Goal: Check status: Check status

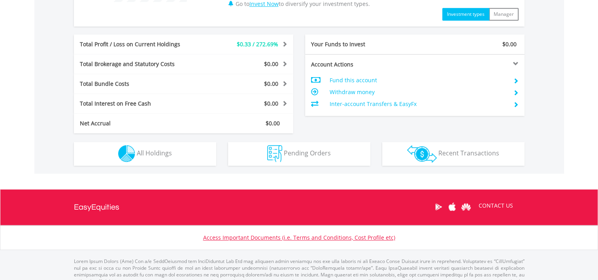
scroll to position [395, 0]
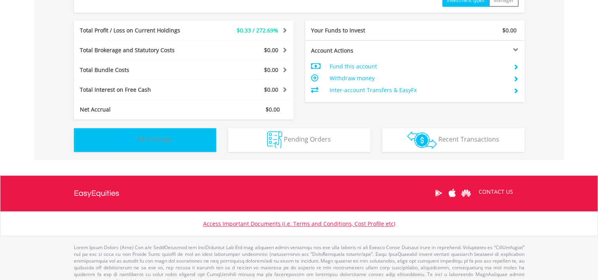
click at [155, 142] on span "All Holdings" at bounding box center [154, 139] width 35 height 9
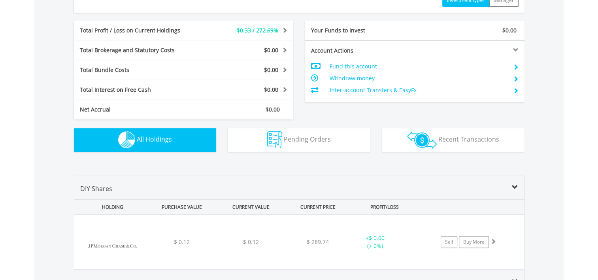
scroll to position [569, 0]
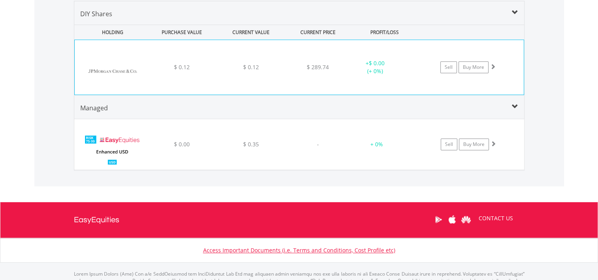
click at [491, 65] on span at bounding box center [493, 67] width 6 height 6
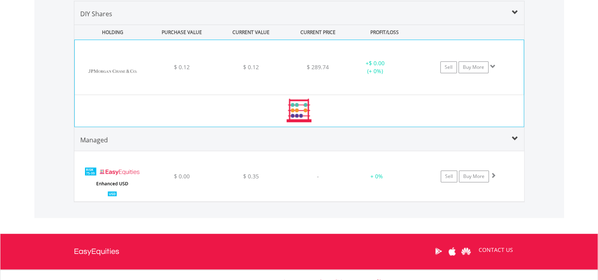
click at [490, 64] on span at bounding box center [493, 67] width 6 height 6
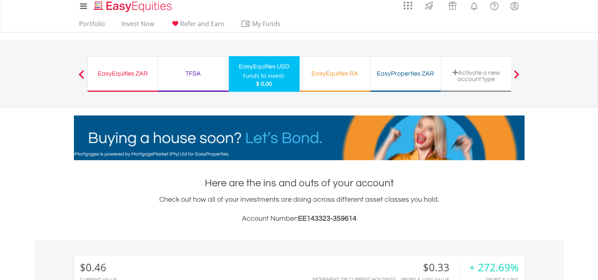
scroll to position [0, 0]
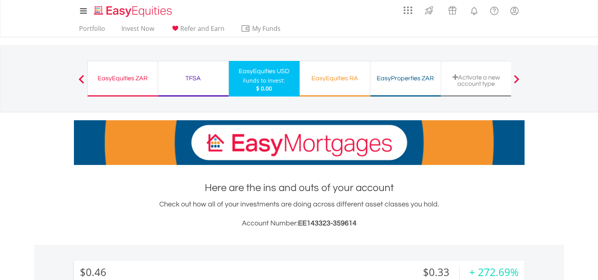
click at [120, 77] on div "EasyEquities ZAR" at bounding box center [122, 78] width 60 height 11
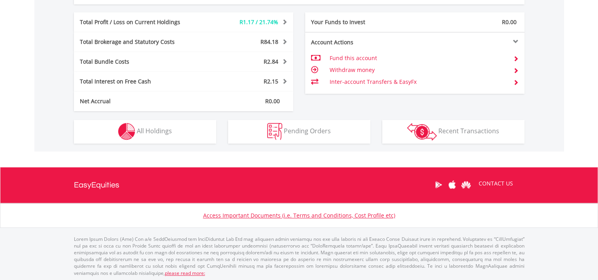
scroll to position [403, 0]
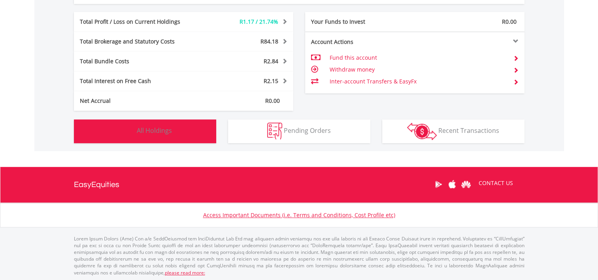
click at [170, 134] on button "Holdings All Holdings" at bounding box center [145, 131] width 142 height 24
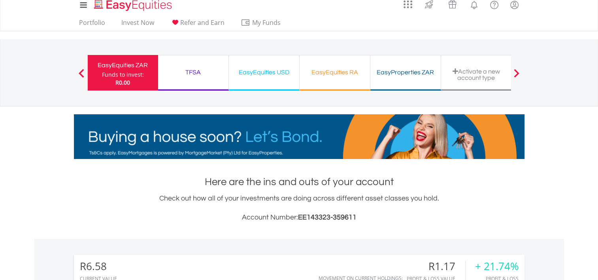
scroll to position [0, 0]
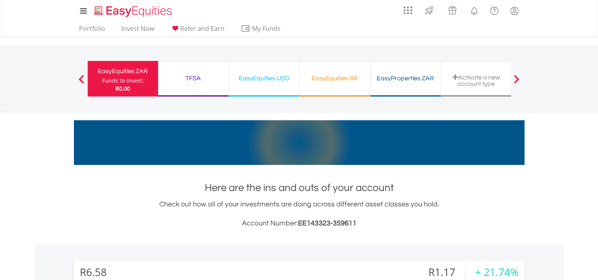
drag, startPoint x: 202, startPoint y: 73, endPoint x: 211, endPoint y: 72, distance: 8.8
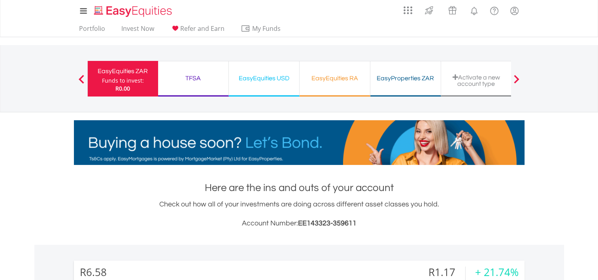
click at [201, 73] on div "TFSA" at bounding box center [193, 78] width 61 height 11
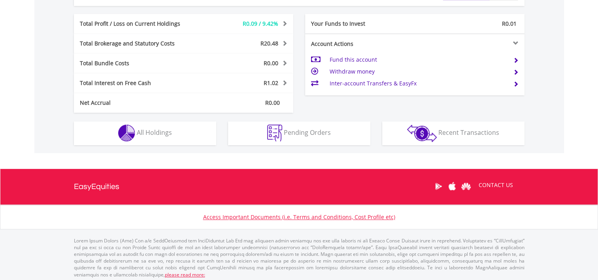
scroll to position [387, 0]
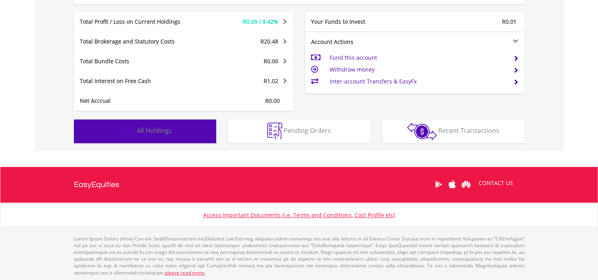
click at [188, 128] on button "Holdings All Holdings" at bounding box center [145, 131] width 142 height 24
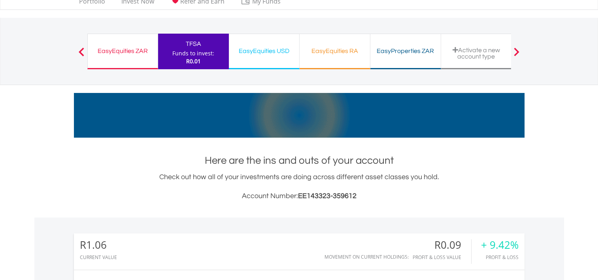
scroll to position [25, 0]
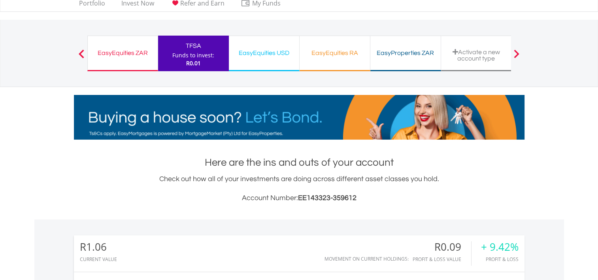
click at [260, 57] on div "EasyEquities USD" at bounding box center [263, 52] width 61 height 11
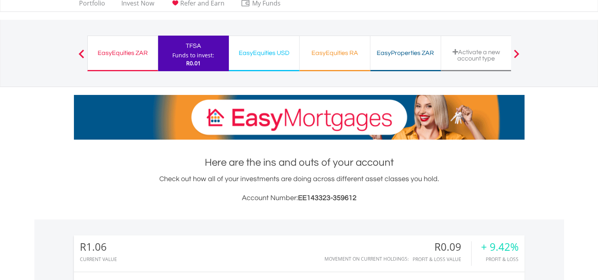
click at [260, 57] on div "EasyEquities USD" at bounding box center [263, 52] width 61 height 11
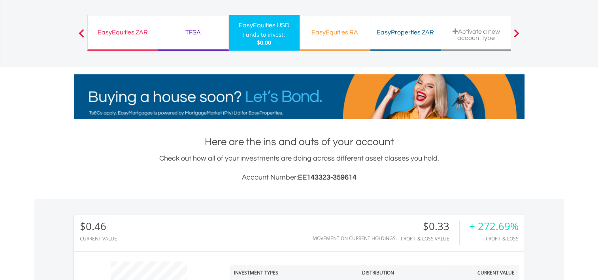
scroll to position [39, 0]
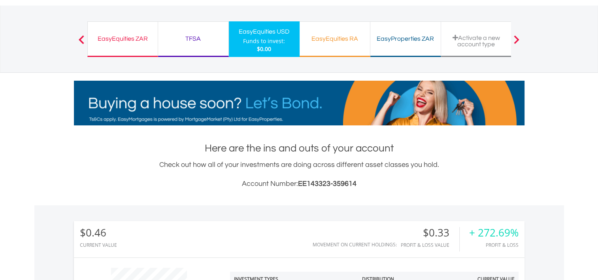
click at [324, 39] on div "EasyEquities RA" at bounding box center [334, 38] width 61 height 11
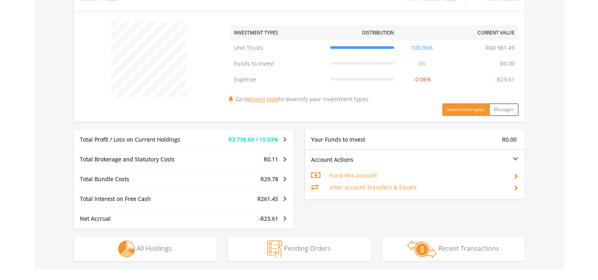
scroll to position [355, 0]
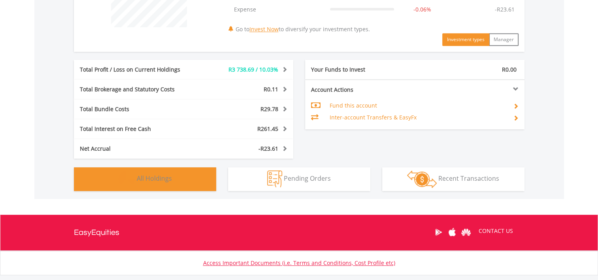
click at [196, 175] on button "Holdings All Holdings" at bounding box center [145, 179] width 142 height 24
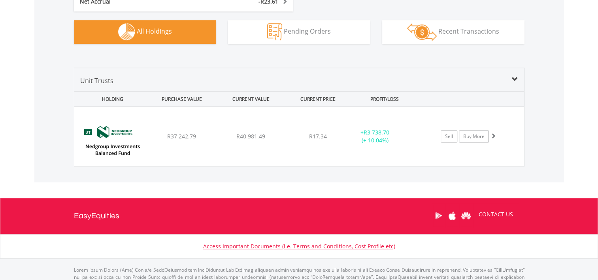
scroll to position [515, 0]
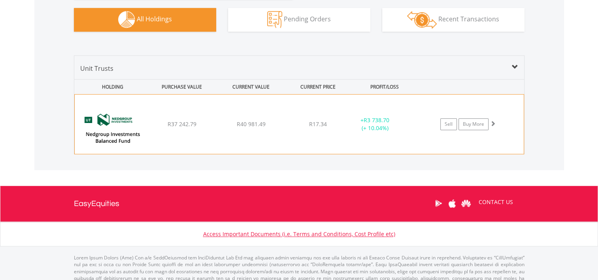
click at [491, 120] on span at bounding box center [493, 123] width 6 height 6
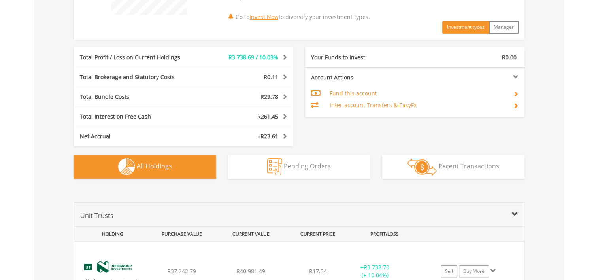
scroll to position [337, 0]
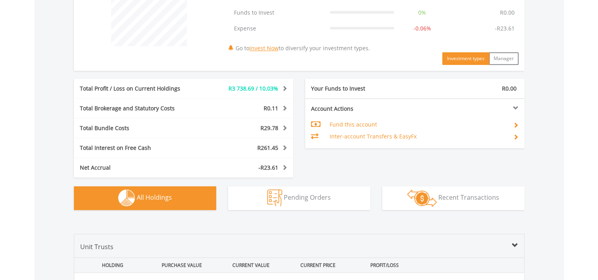
click at [195, 198] on button "Holdings All Holdings" at bounding box center [145, 198] width 142 height 24
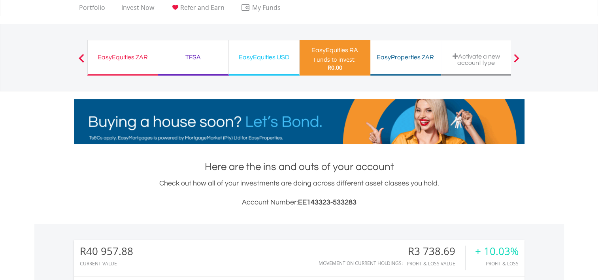
scroll to position [0, 0]
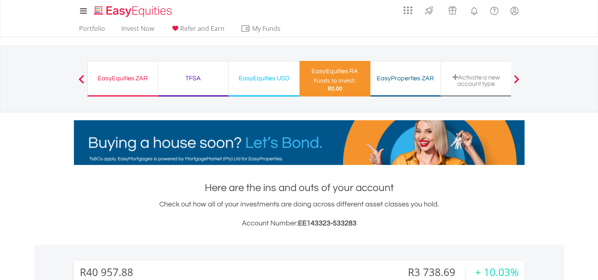
click at [401, 82] on div "EasyProperties ZAR" at bounding box center [405, 78] width 61 height 11
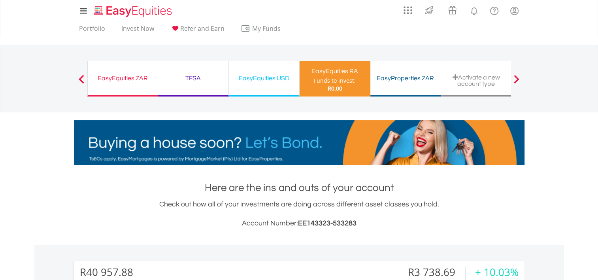
click at [400, 82] on div "EasyProperties ZAR" at bounding box center [405, 78] width 61 height 11
